Goal: Browse casually

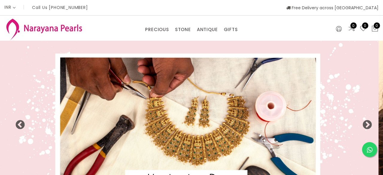
select select "INR"
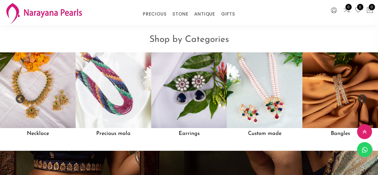
scroll to position [448, 0]
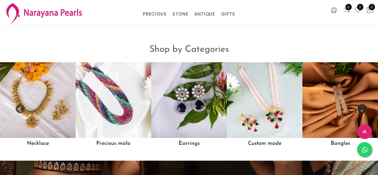
click at [362, 110] on button "Next" at bounding box center [360, 107] width 6 height 6
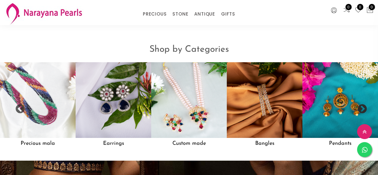
click at [362, 110] on button "Next" at bounding box center [360, 107] width 6 height 6
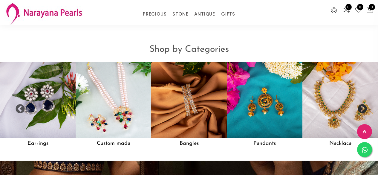
click at [362, 110] on button "Next" at bounding box center [360, 107] width 6 height 6
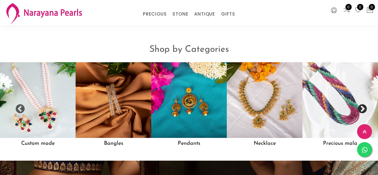
click at [362, 110] on button "Next" at bounding box center [360, 107] width 6 height 6
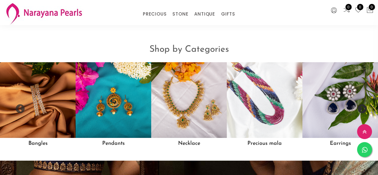
click at [362, 110] on button "Next" at bounding box center [360, 107] width 6 height 6
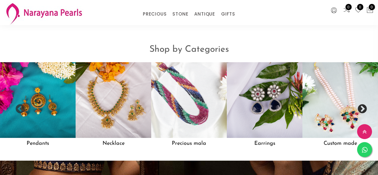
click at [362, 110] on button "Next" at bounding box center [360, 107] width 6 height 6
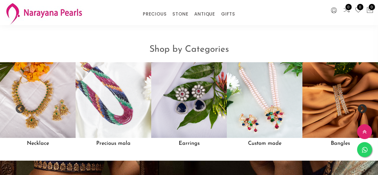
click at [362, 110] on button "Next" at bounding box center [360, 107] width 6 height 6
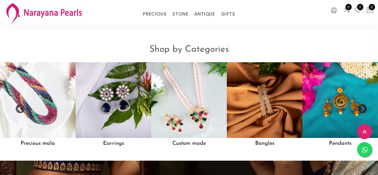
click at [362, 110] on button "Next" at bounding box center [360, 107] width 6 height 6
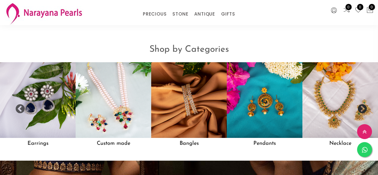
click at [362, 110] on button "Next" at bounding box center [360, 107] width 6 height 6
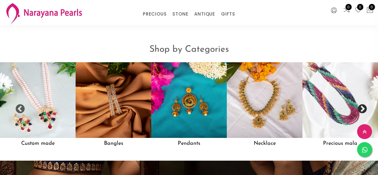
click at [362, 110] on button "Next" at bounding box center [360, 107] width 6 height 6
